Goal: Information Seeking & Learning: Learn about a topic

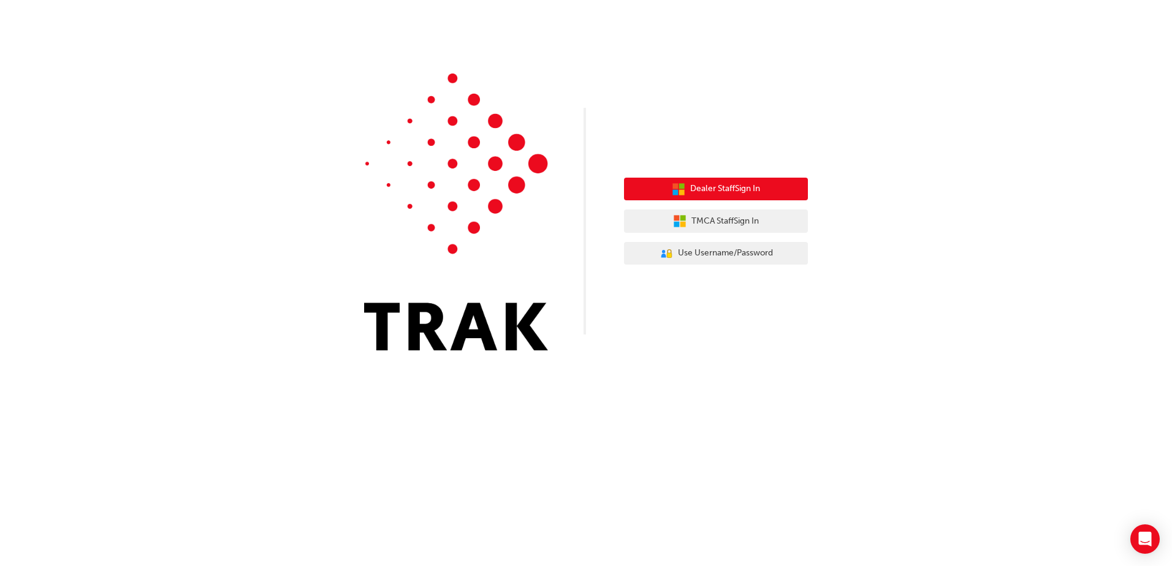
click at [729, 193] on span "Dealer Staff Sign In" at bounding box center [725, 189] width 70 height 14
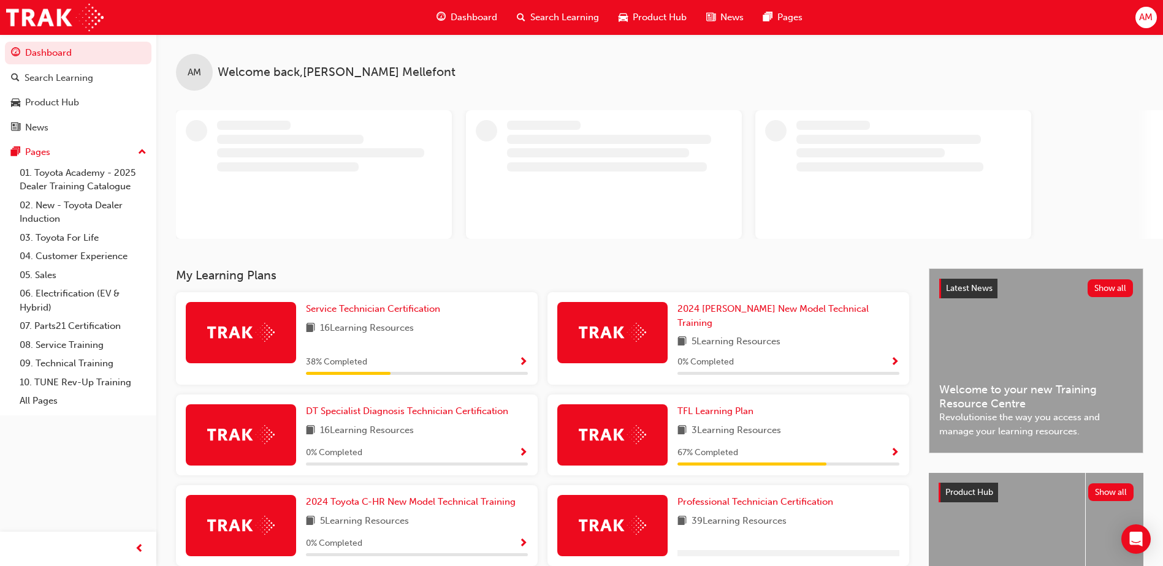
click at [586, 24] on span "Search Learning" at bounding box center [564, 17] width 69 height 14
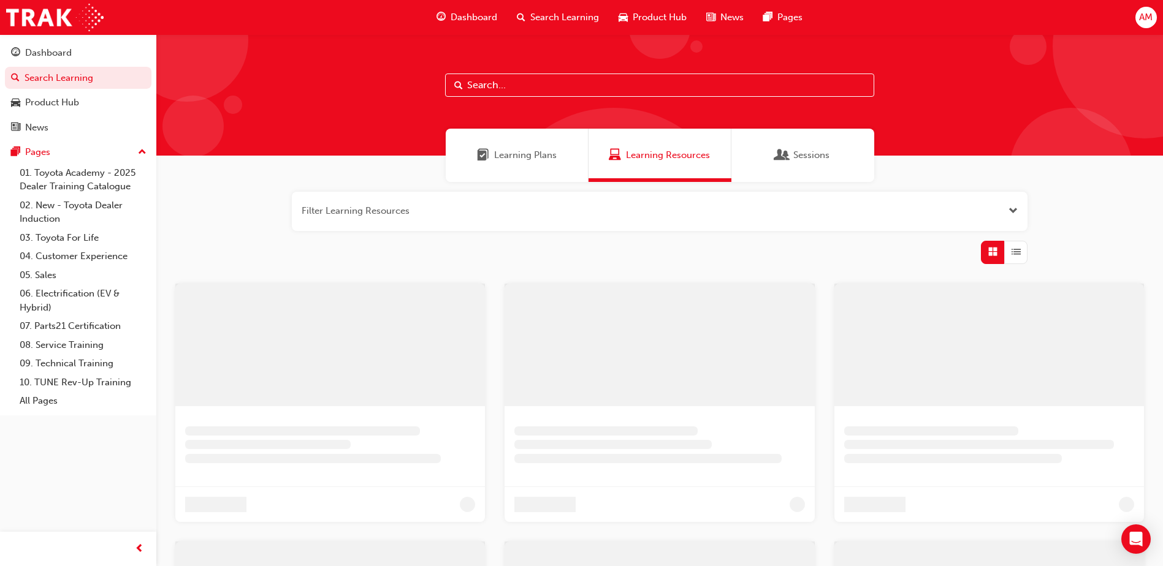
click at [490, 89] on input "text" at bounding box center [659, 85] width 429 height 23
type input "tundra"
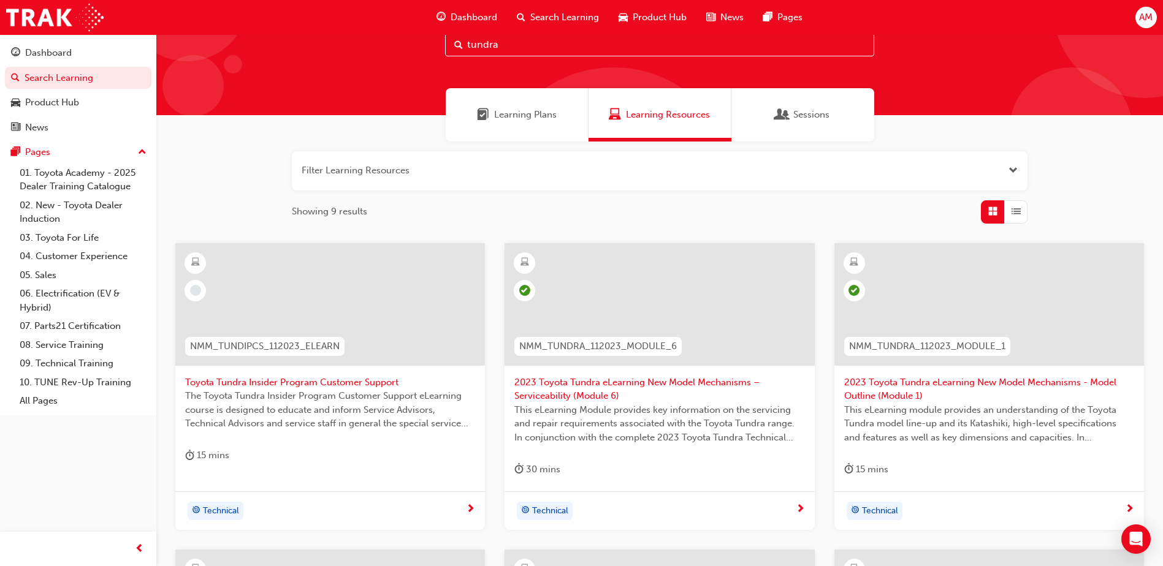
scroll to position [61, 0]
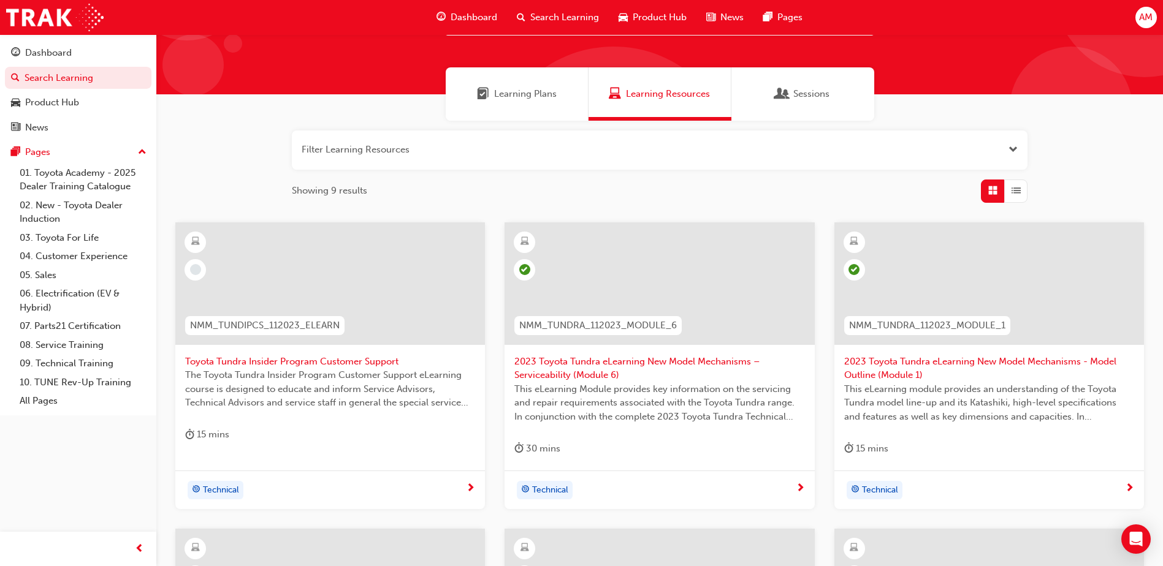
click at [596, 362] on span "2023 Toyota Tundra eLearning New Model Mechanisms – Serviceability (Module 6)" at bounding box center [659, 369] width 290 height 28
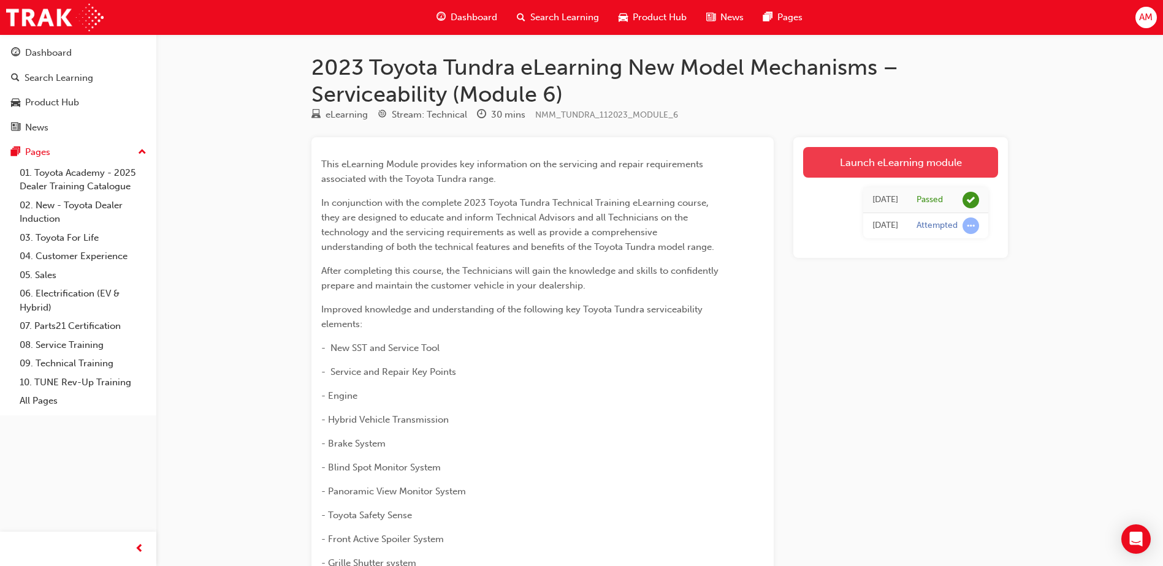
click at [890, 162] on link "Launch eLearning module" at bounding box center [900, 162] width 195 height 31
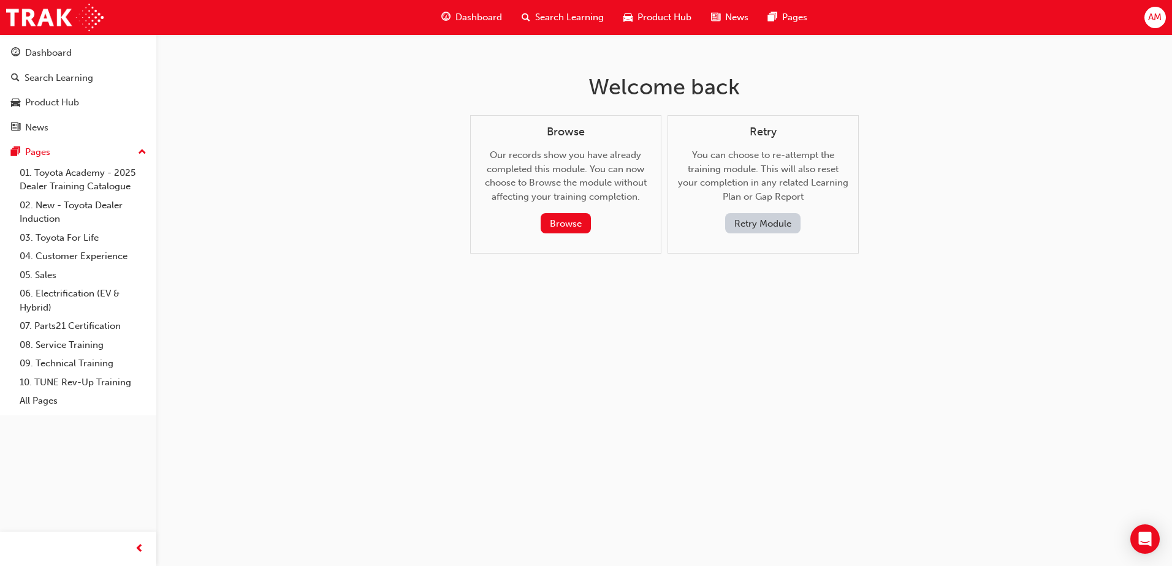
click at [758, 221] on button "Retry Module" at bounding box center [762, 223] width 75 height 20
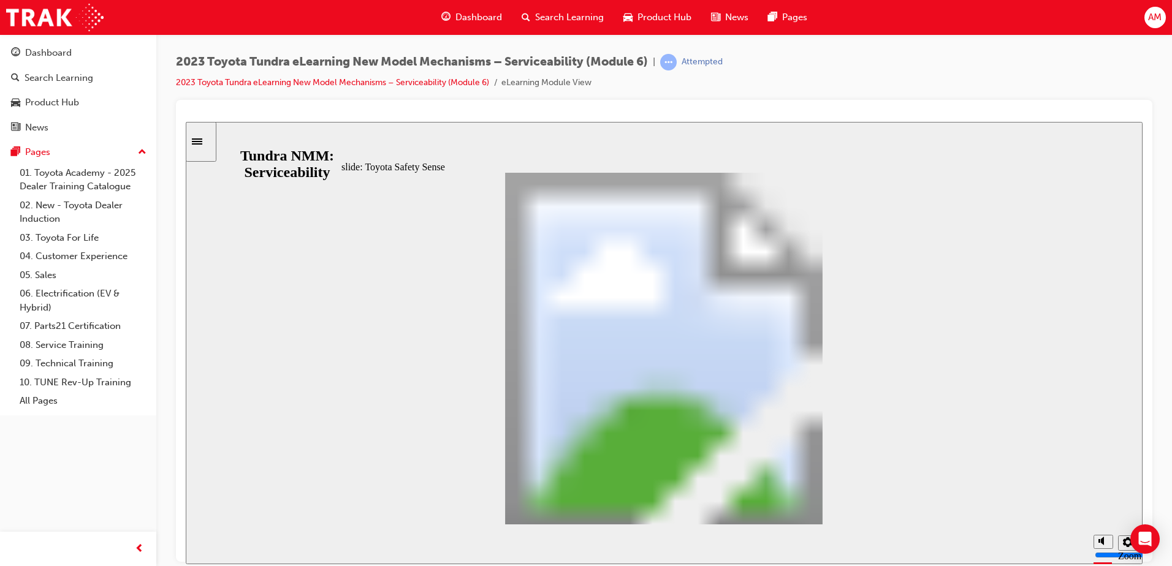
scroll to position [83, 0]
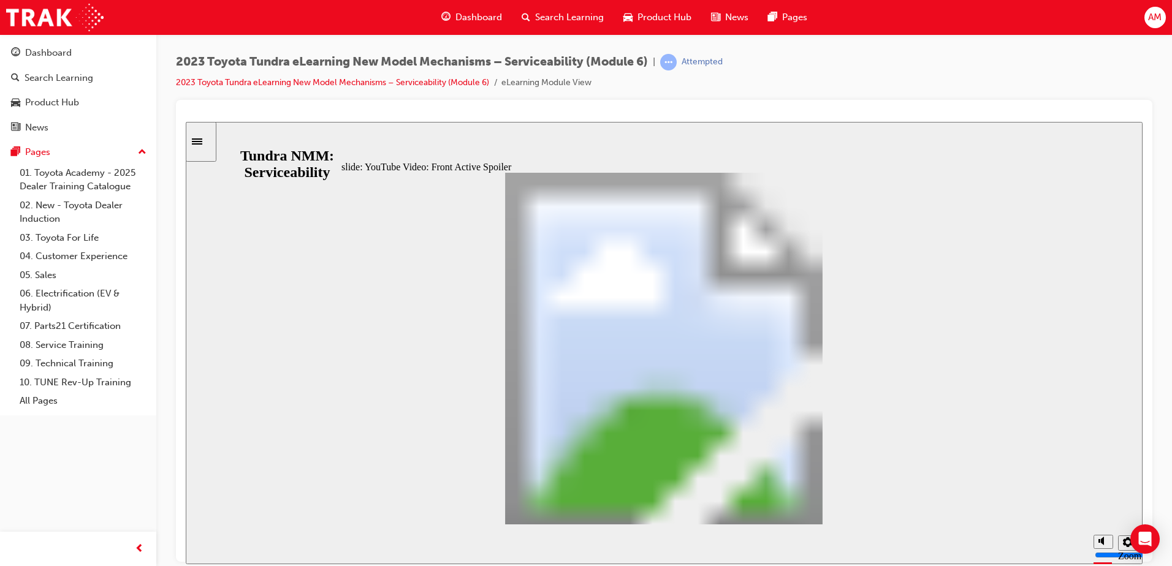
click at [300, 143] on div "slide: YouTube Video: Front Active Spoiler Oval 5 Line 2 Oval 1 Line 3 Oval 6 L…" at bounding box center [664, 342] width 957 height 442
click at [205, 145] on div "Sidebar Toggle" at bounding box center [201, 141] width 21 height 9
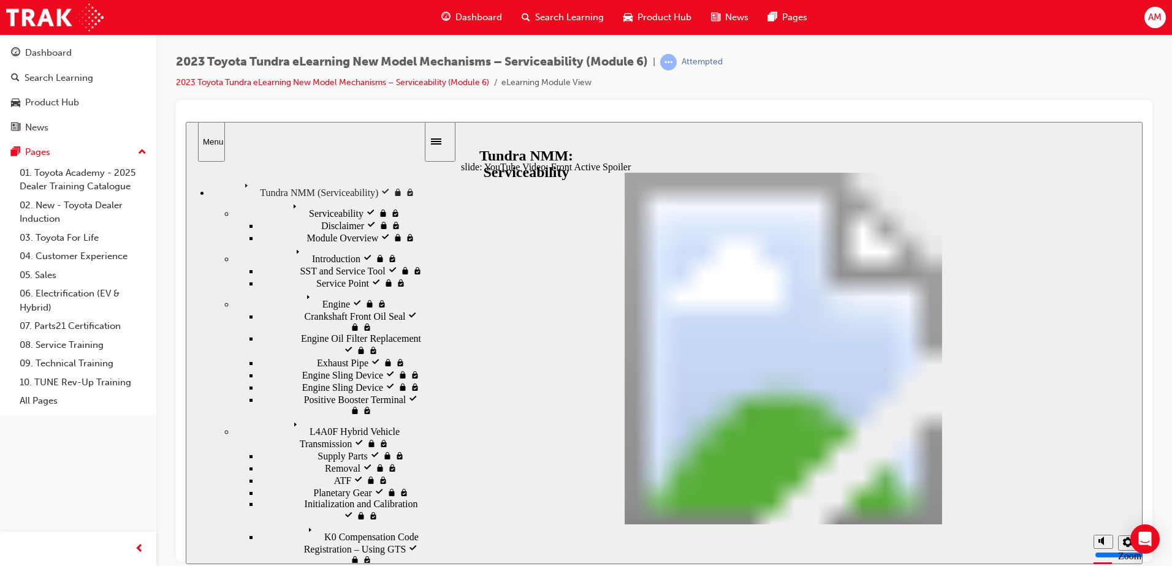
click at [302, 289] on icon "Menu" at bounding box center [311, 298] width 18 height 18
click at [306, 333] on span "Engine Oil Filter Replacement visited" at bounding box center [362, 344] width 123 height 22
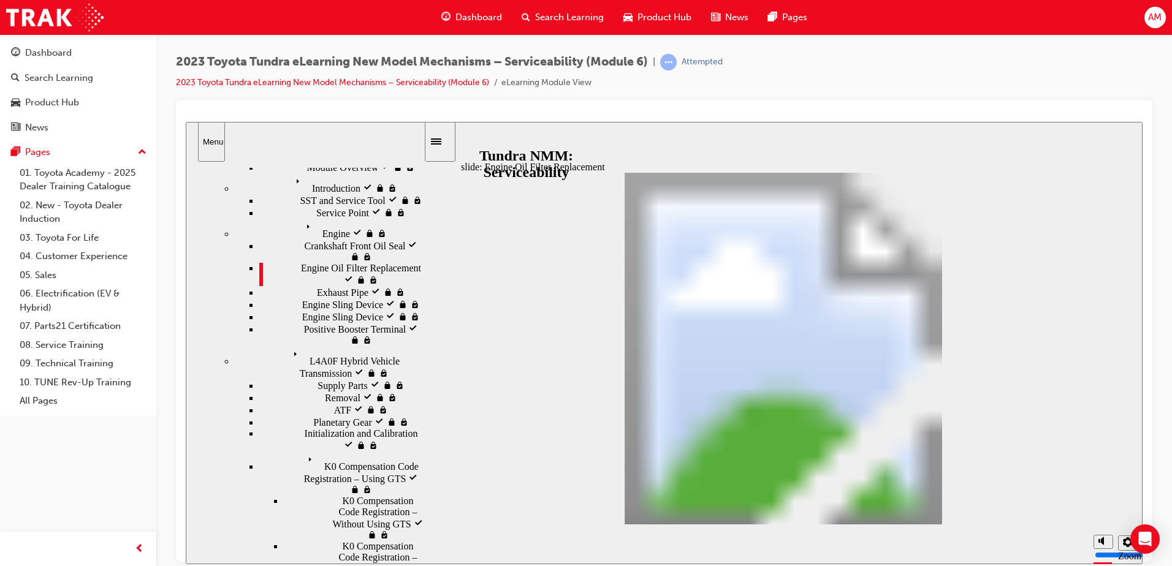
scroll to position [72, 0]
